Goal: Information Seeking & Learning: Learn about a topic

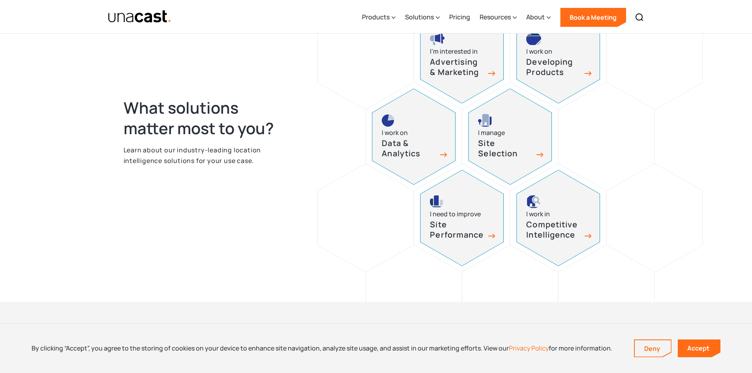
scroll to position [355, 0]
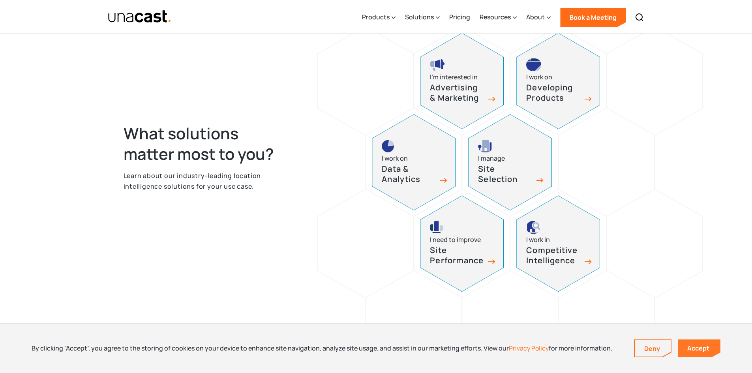
click at [694, 349] on link "Accept" at bounding box center [698, 348] width 43 height 18
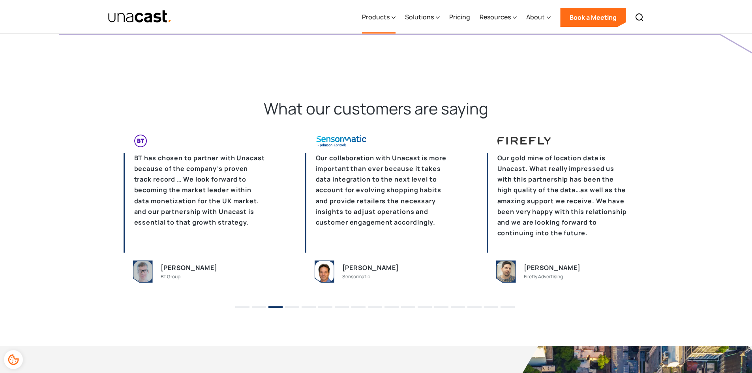
scroll to position [1770, 0]
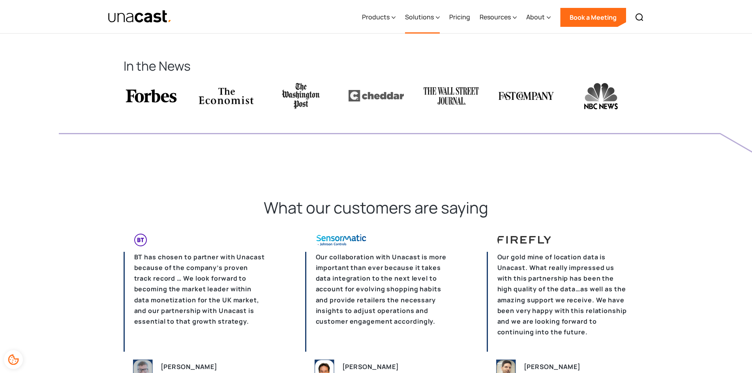
click at [426, 21] on div "Solutions" at bounding box center [419, 16] width 29 height 9
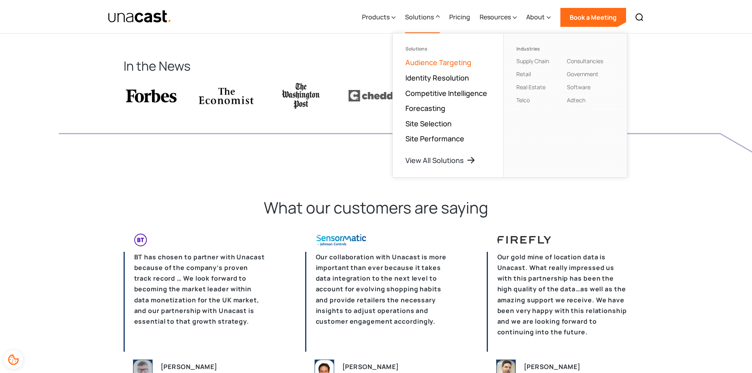
click at [426, 60] on link "Audience Targeting" at bounding box center [438, 62] width 66 height 9
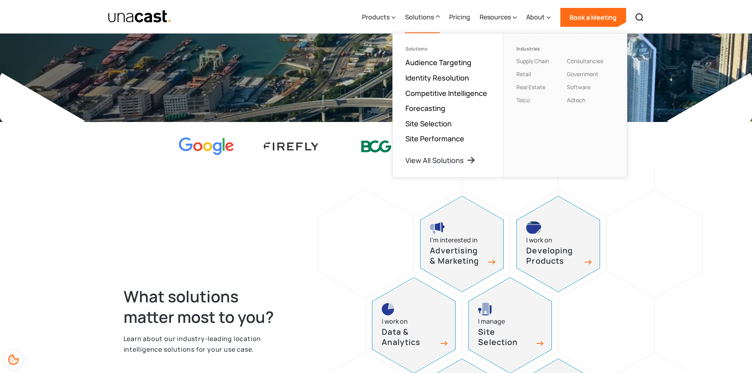
scroll to position [0, 0]
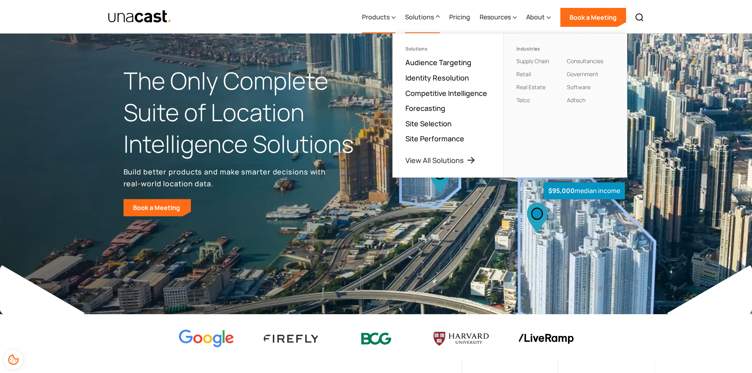
click at [369, 16] on div "Products" at bounding box center [376, 16] width 28 height 9
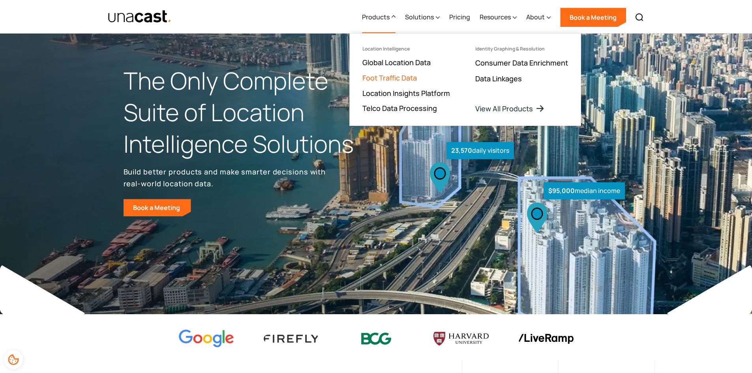
click at [383, 77] on link "Foot Traffic Data" at bounding box center [389, 77] width 54 height 9
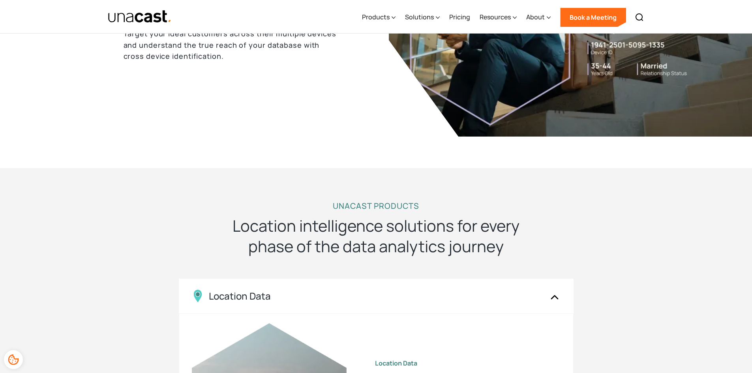
scroll to position [980, 0]
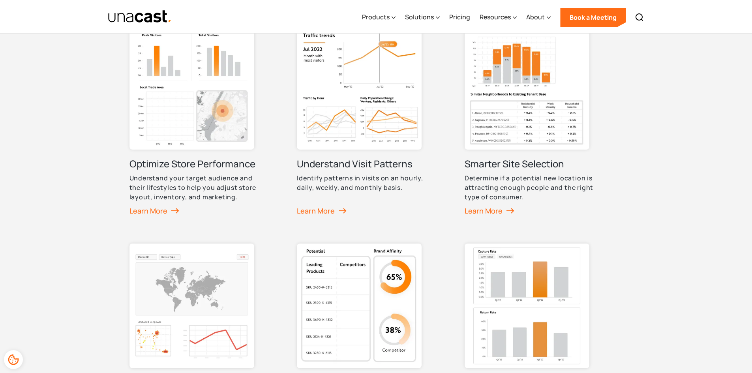
scroll to position [395, 0]
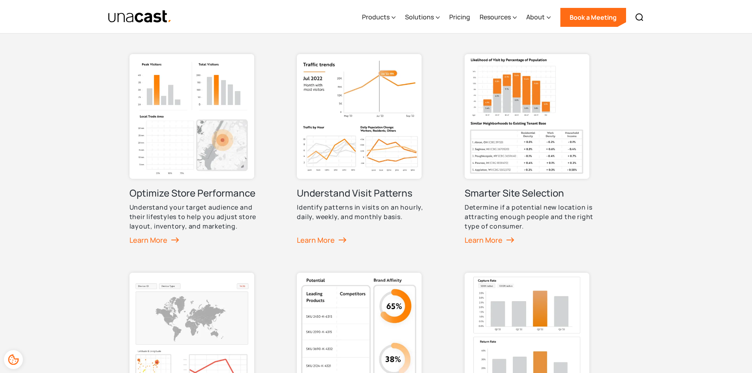
click at [176, 190] on h3 "Optimize Store Performance" at bounding box center [192, 193] width 126 height 13
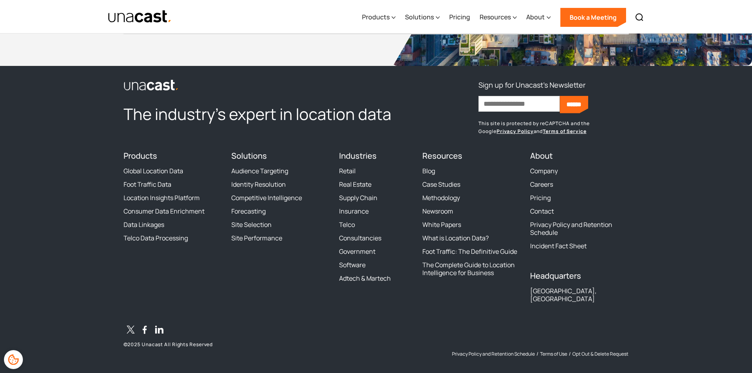
scroll to position [2137, 0]
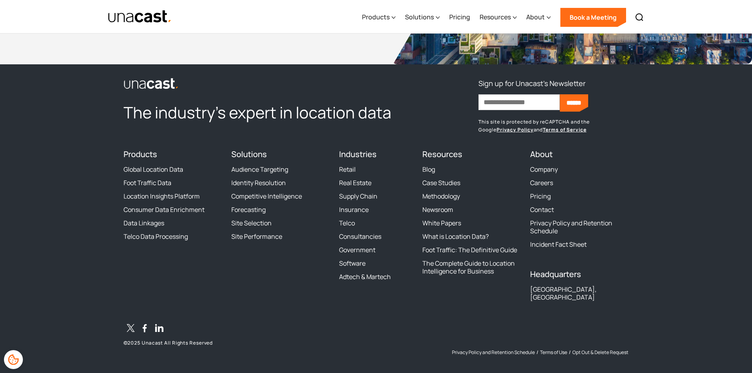
click at [160, 19] on img "home" at bounding box center [140, 17] width 64 height 14
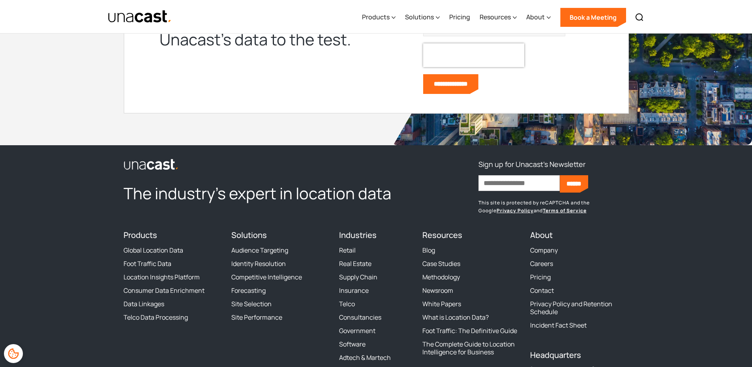
scroll to position [2995, 0]
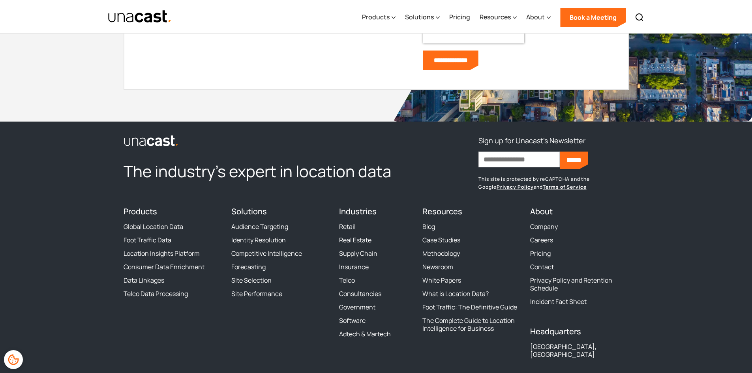
scroll to position [2125, 0]
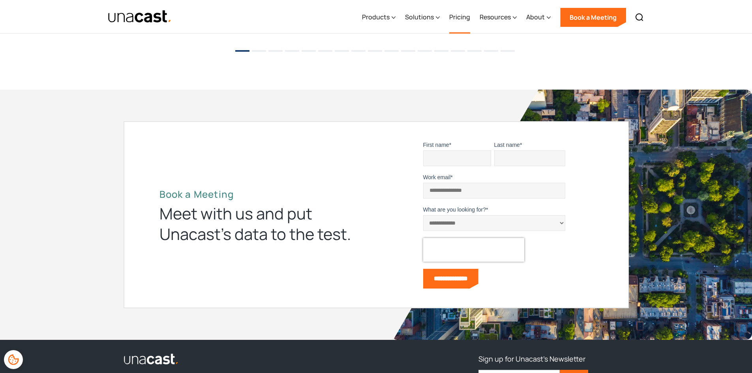
click at [467, 18] on link "Pricing" at bounding box center [459, 17] width 21 height 32
